Goal: Information Seeking & Learning: Stay updated

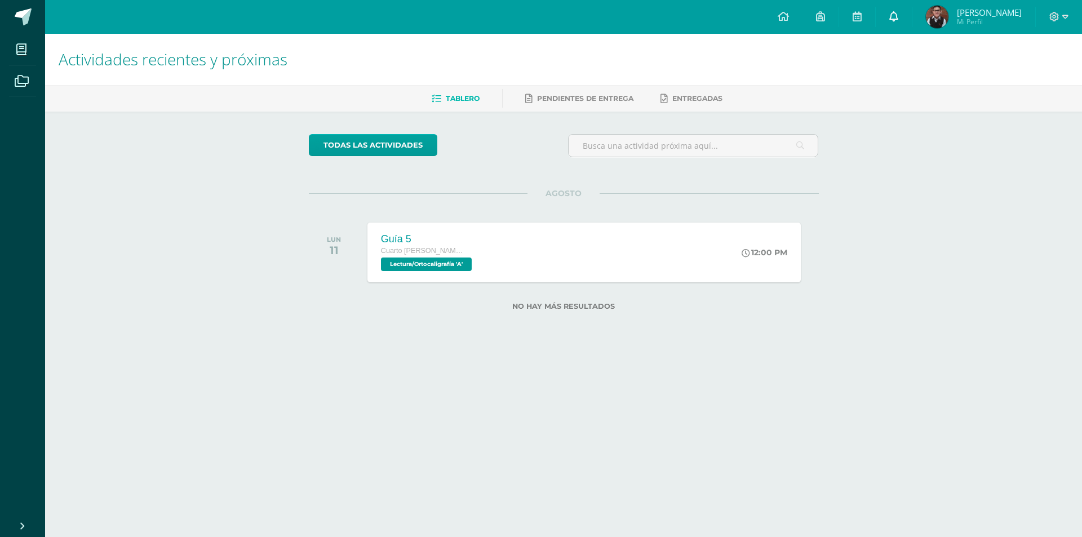
click at [912, 1] on link at bounding box center [894, 17] width 36 height 34
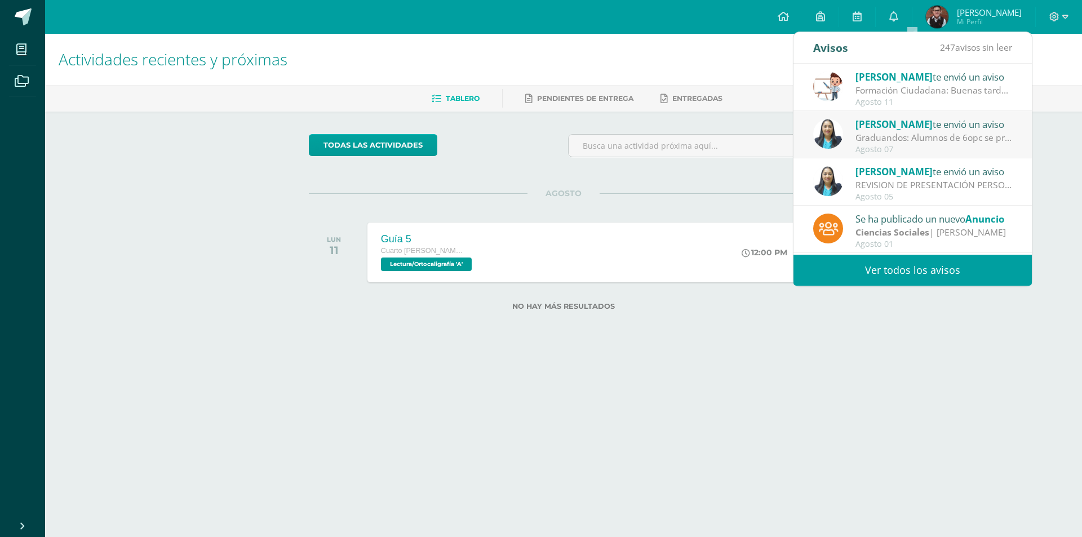
click at [905, 87] on div "Formación Ciudadana: Buenas tardes, el día de [DATE] se trabajará un mural, en …" at bounding box center [934, 90] width 157 height 13
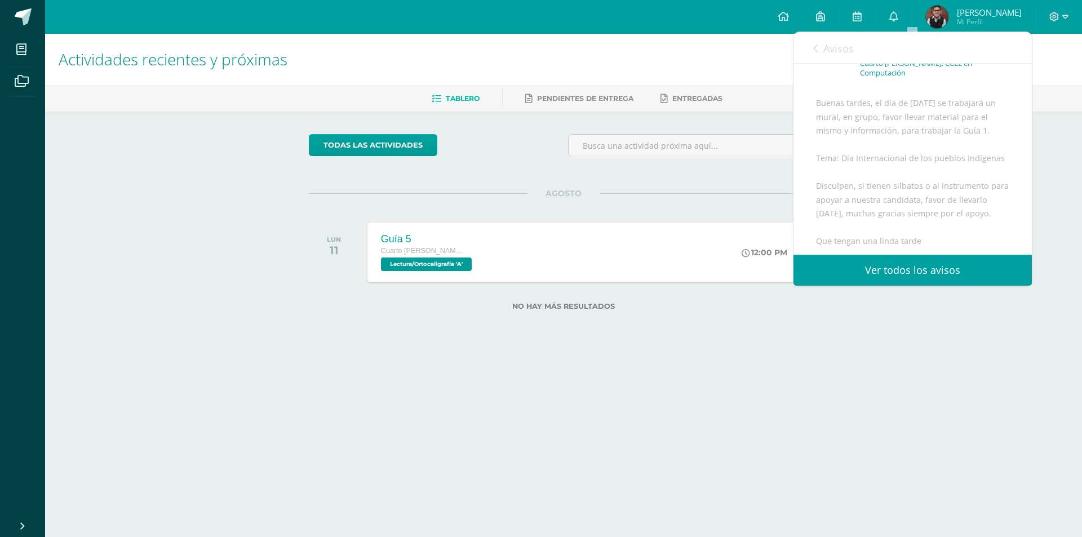
scroll to position [113, 0]
drag, startPoint x: 842, startPoint y: 125, endPoint x: 853, endPoint y: 146, distance: 23.9
click at [860, 146] on div "Buenas tardes, el día de mañana se trabajará un mural, en grupo, favor llevar m…" at bounding box center [912, 179] width 193 height 234
copy div "Día Internacional de los pueblos Indígenas"
